Goal: Transaction & Acquisition: Book appointment/travel/reservation

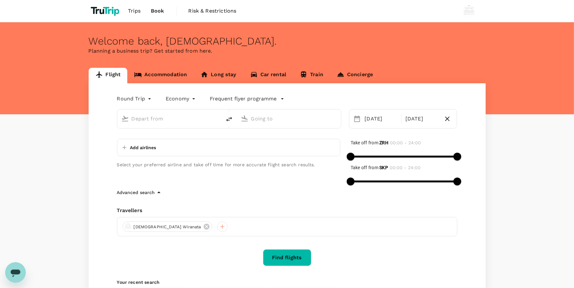
type input "Zurich (ZRH)"
type input "Skopje (SKP)"
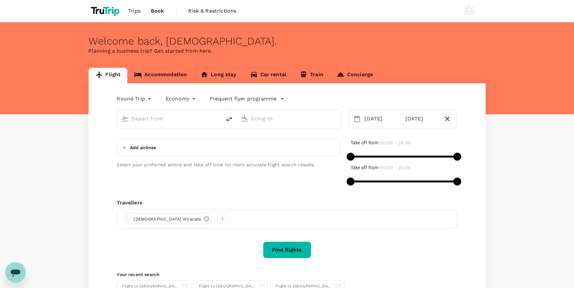
type input "Zurich (ZRH)"
type input "Skopje (SKP)"
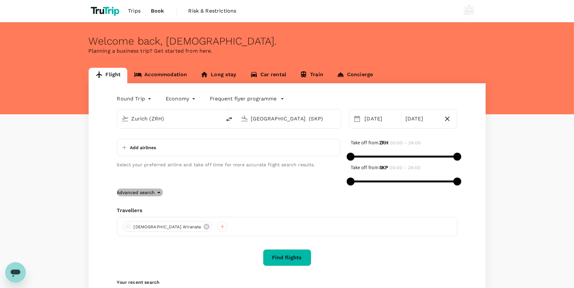
click at [160, 190] on icon "button" at bounding box center [159, 192] width 8 height 8
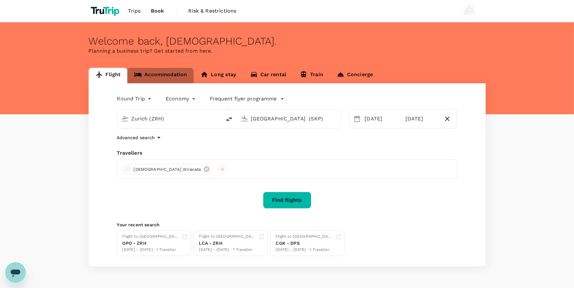
click at [176, 79] on link "Accommodation" at bounding box center [160, 75] width 66 height 15
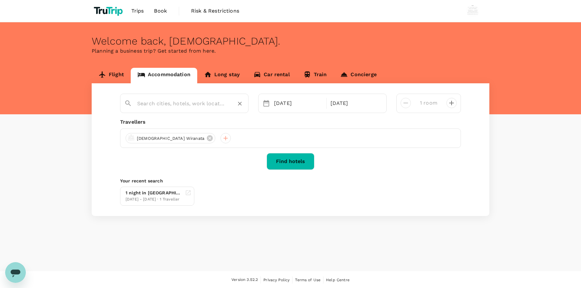
type input "Bogor"
click at [189, 102] on input "Bogor" at bounding box center [181, 103] width 89 height 10
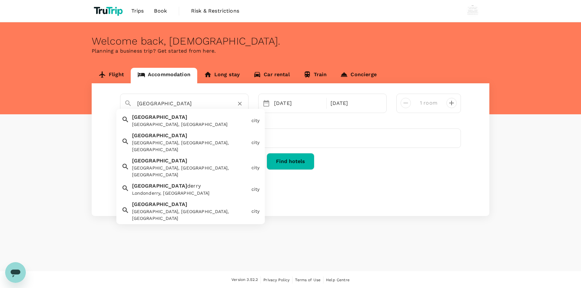
click at [198, 122] on div "London, UK" at bounding box center [190, 124] width 117 height 7
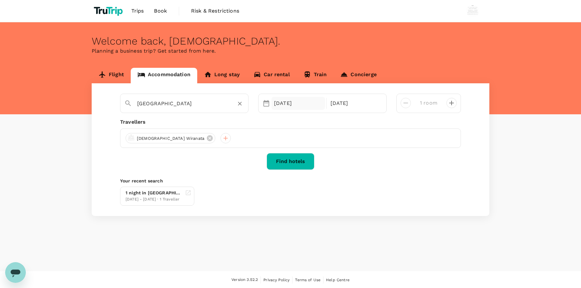
type input "[GEOGRAPHIC_DATA]"
click at [274, 108] on div "26 Sep" at bounding box center [298, 103] width 54 height 13
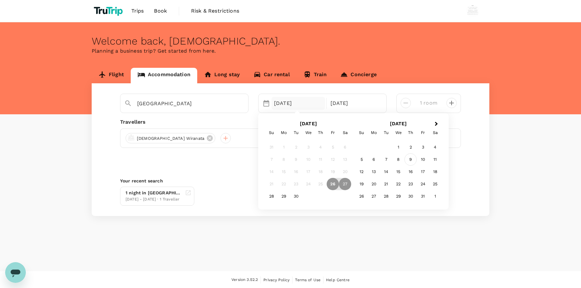
click at [410, 157] on div "9" at bounding box center [410, 159] width 12 height 12
click at [344, 159] on div "11" at bounding box center [345, 159] width 12 height 12
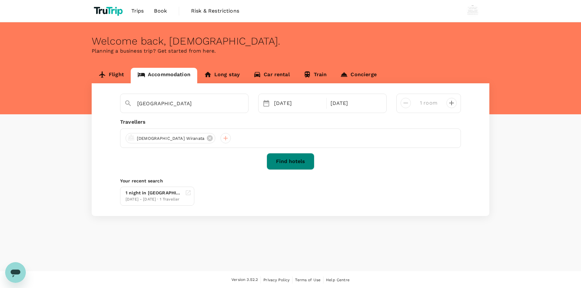
click at [277, 157] on button "Find hotels" at bounding box center [290, 161] width 48 height 17
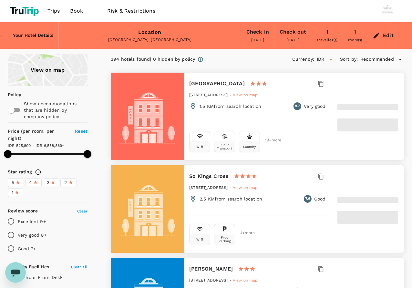
click at [381, 35] on div "Edit" at bounding box center [382, 35] width 31 height 23
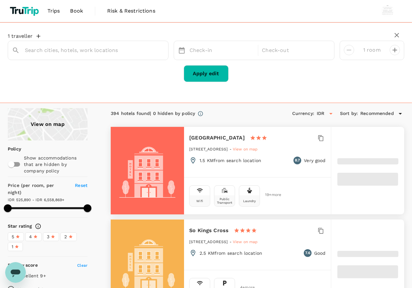
type input "London"
click at [207, 80] on button "Apply edit" at bounding box center [206, 73] width 45 height 17
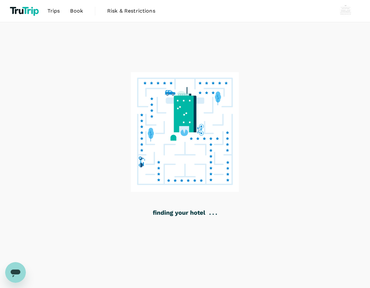
click at [293, 97] on div at bounding box center [185, 155] width 370 height 266
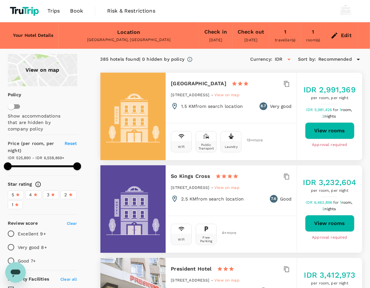
click at [324, 134] on button "View rooms" at bounding box center [329, 130] width 49 height 17
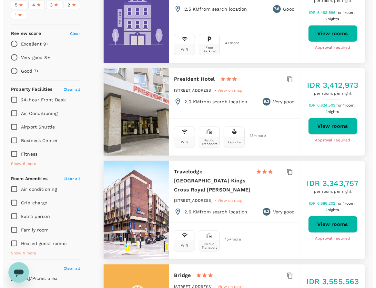
scroll to position [194, 0]
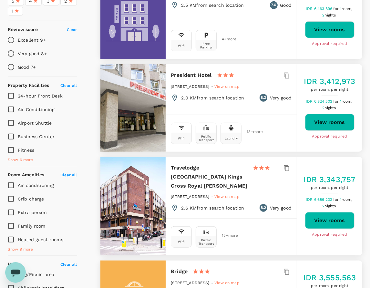
click at [328, 214] on button "View rooms" at bounding box center [329, 220] width 49 height 17
type input "499.09"
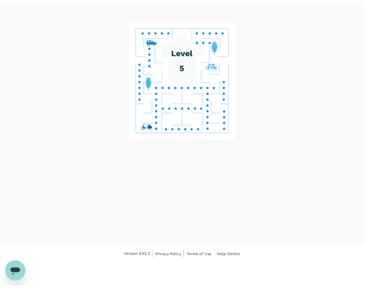
scroll to position [27, 0]
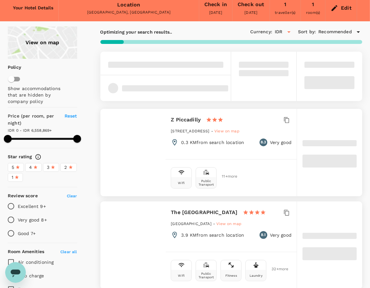
type input "500"
type input "IDR"
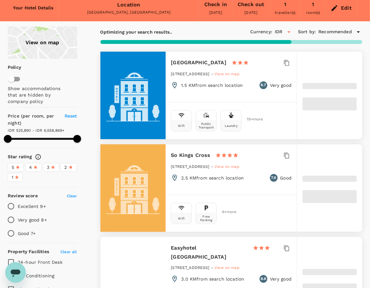
type input "40.09"
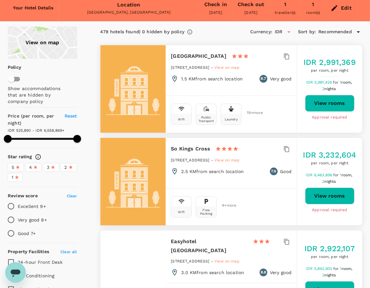
click at [339, 11] on div "Edit" at bounding box center [340, 8] width 31 height 23
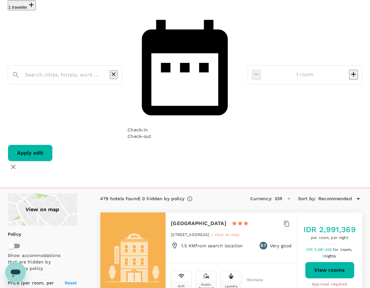
type input "[GEOGRAPHIC_DATA]"
click at [142, 126] on div "09 Oct" at bounding box center [134, 129] width 15 height 6
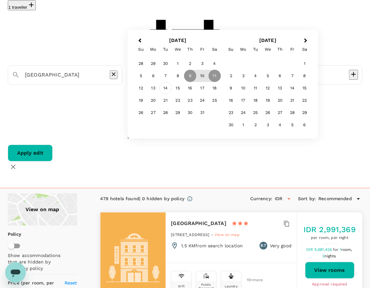
click at [172, 91] on div "14" at bounding box center [165, 88] width 12 height 12
click at [196, 93] on div "16" at bounding box center [190, 88] width 12 height 12
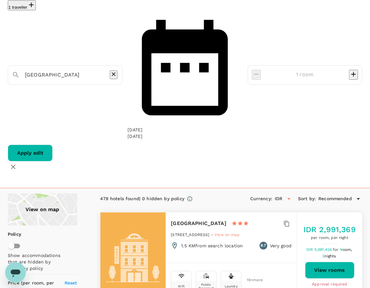
click at [53, 145] on button "Apply edit" at bounding box center [30, 153] width 45 height 17
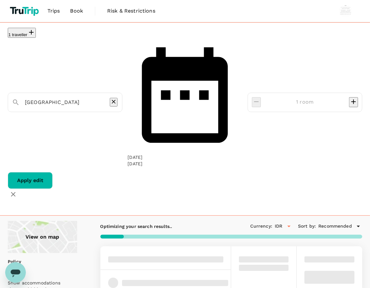
type input "London"
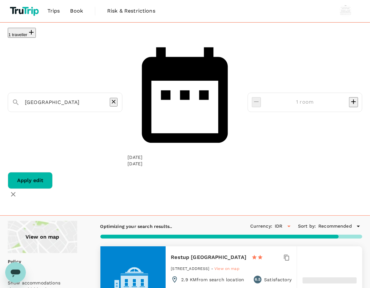
type input "24.7"
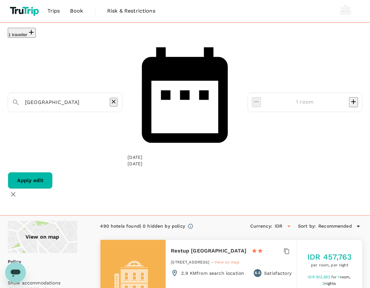
click at [53, 172] on button "Apply edit" at bounding box center [30, 180] width 45 height 17
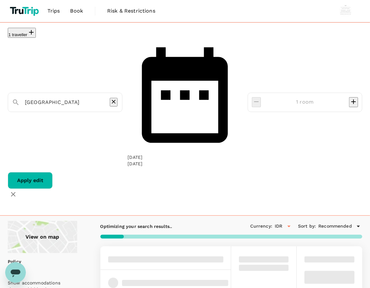
type input "London"
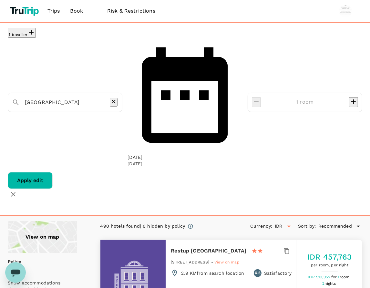
type input "24.7"
click at [17, 190] on icon "button" at bounding box center [13, 194] width 8 height 8
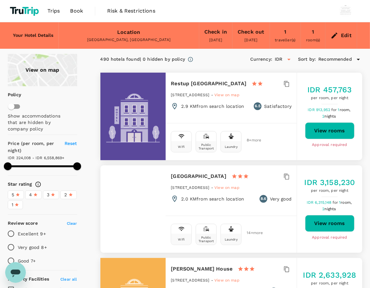
click at [330, 221] on button "View rooms" at bounding box center [329, 223] width 49 height 17
click at [89, 5] on nav "Trips Book Risk & Restrictions" at bounding box center [84, 11] width 153 height 22
click at [73, 13] on span "Book" at bounding box center [76, 11] width 13 height 8
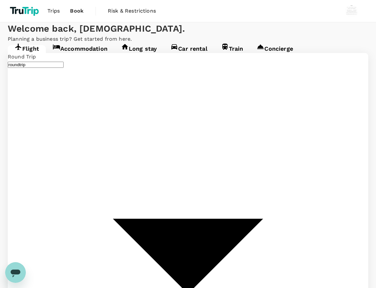
type input "undefined, undefined (any)"
type input "Zurich (ZRH)"
type input "Skopje (SKP)"
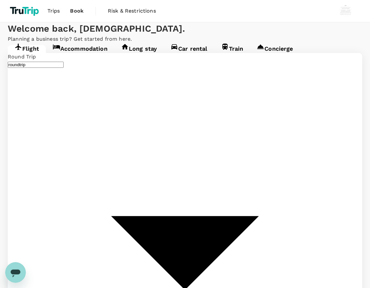
type input "Zurich (ZRH)"
type input "Skopje (SKP)"
click at [98, 57] on link "Accommodation" at bounding box center [80, 51] width 68 height 12
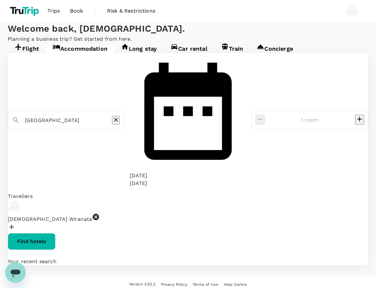
click at [118, 113] on div "London 14 Oct 16 Oct 1 room Travellers Wisnu Wiranata Find hotels Your recent s…" at bounding box center [188, 159] width 360 height 213
click at [119, 116] on icon "Clear" at bounding box center [116, 119] width 6 height 6
click at [102, 115] on input "text" at bounding box center [63, 120] width 77 height 10
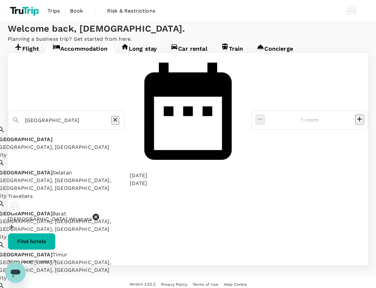
click at [105, 135] on div "Jakarta Jakarta, Indonesia" at bounding box center [71, 142] width 148 height 15
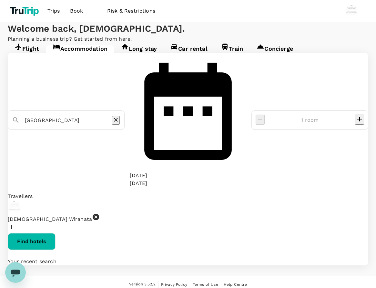
type input "Jakarta"
click at [55, 233] on button "Find hotels" at bounding box center [32, 241] width 48 height 17
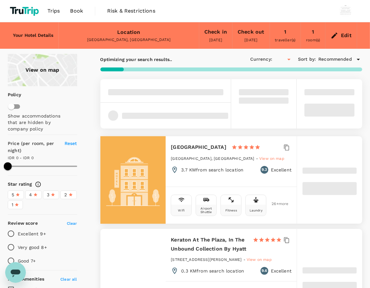
type input "393"
type input "IDR"
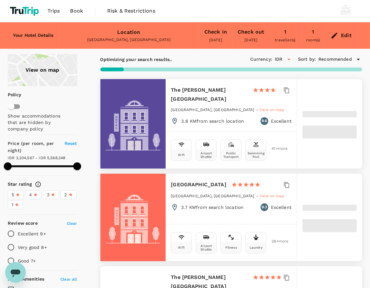
type input "424.06"
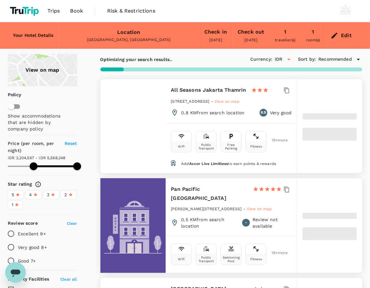
type input "168.56"
type input "423.56"
type input "14.56"
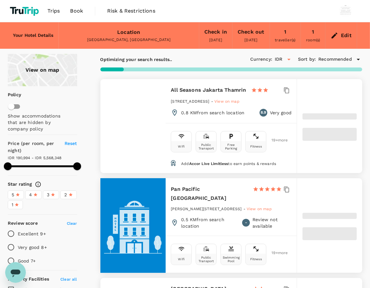
type input "423.71"
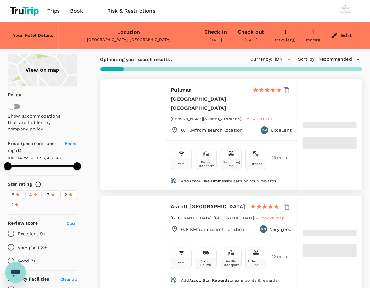
type input "8.71"
type input "424.67"
type input "7.67"
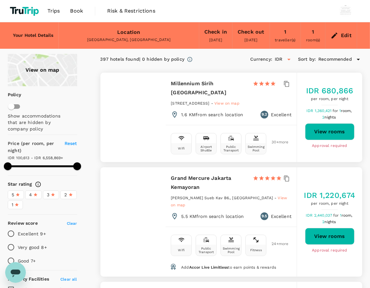
click at [329, 235] on button "View rooms" at bounding box center [329, 236] width 49 height 17
type input "499.67"
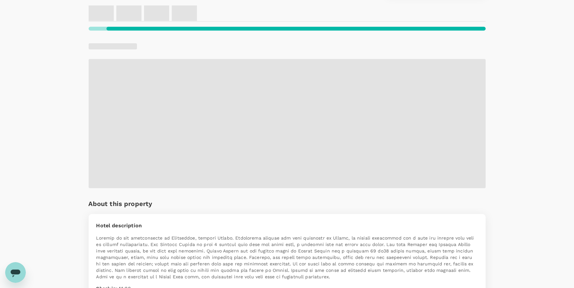
scroll to position [94, 0]
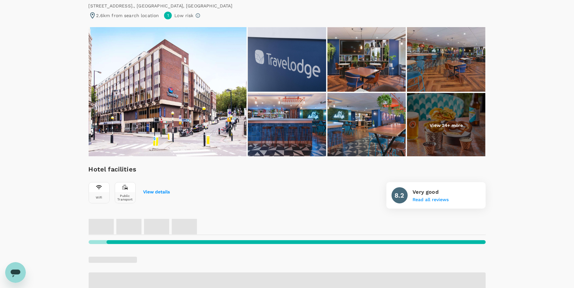
scroll to position [194, 0]
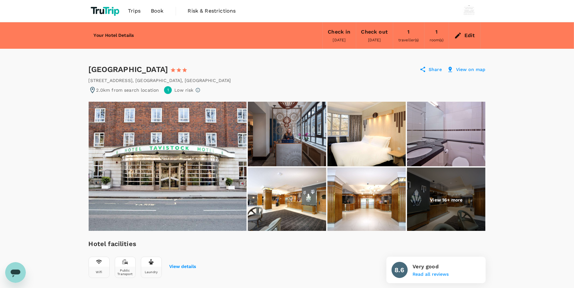
scroll to position [194, 0]
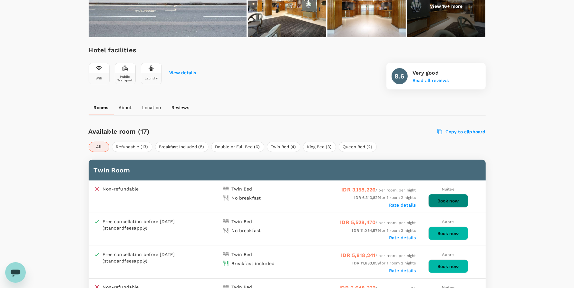
click at [459, 204] on button "Book now" at bounding box center [449, 201] width 40 height 14
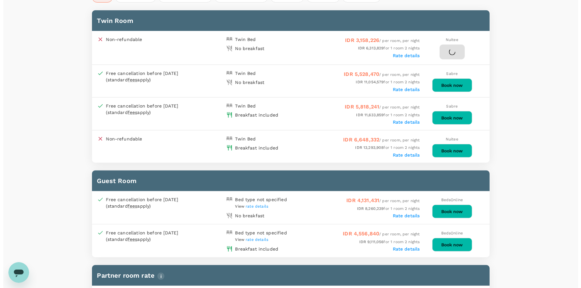
scroll to position [290, 0]
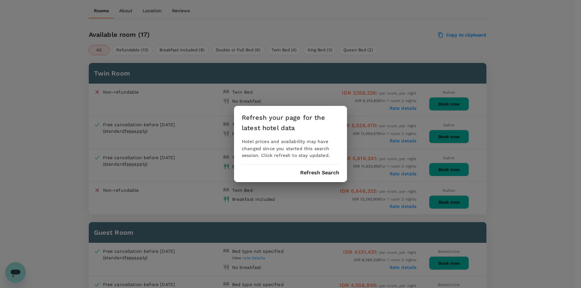
click at [318, 171] on button "Refresh Search" at bounding box center [319, 173] width 39 height 6
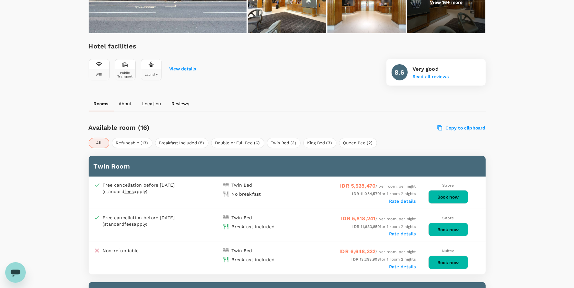
scroll to position [191, 0]
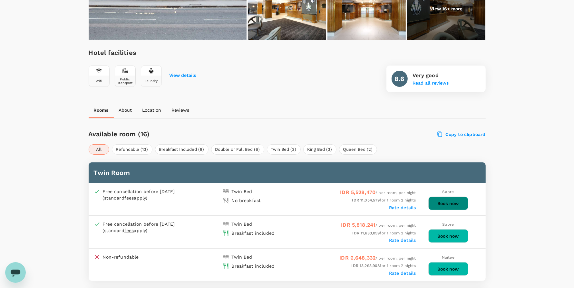
click at [450, 201] on button "Book now" at bounding box center [449, 203] width 40 height 14
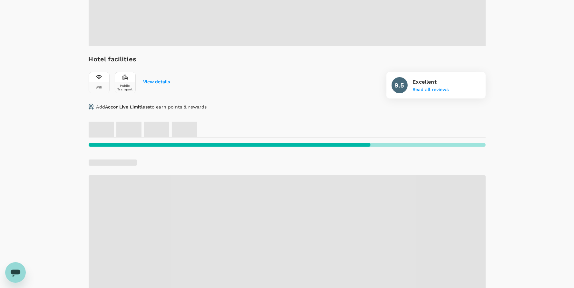
scroll to position [194, 0]
